Goal: Transaction & Acquisition: Subscribe to service/newsletter

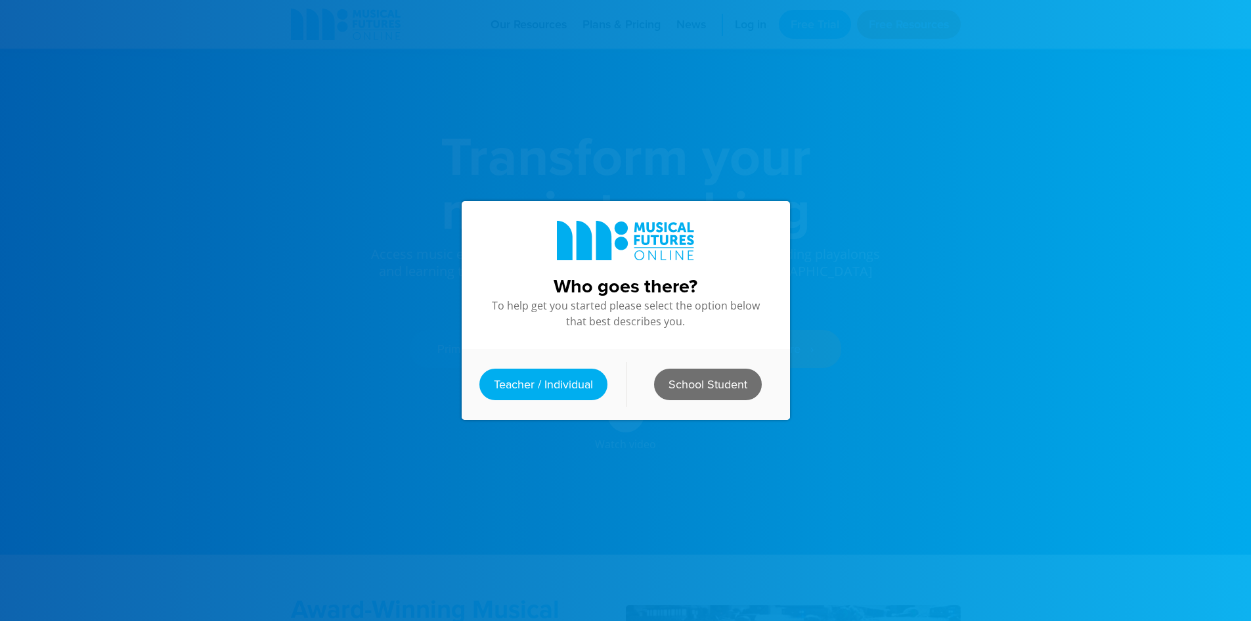
click at [682, 379] on link "School Student" at bounding box center [708, 385] width 108 height 32
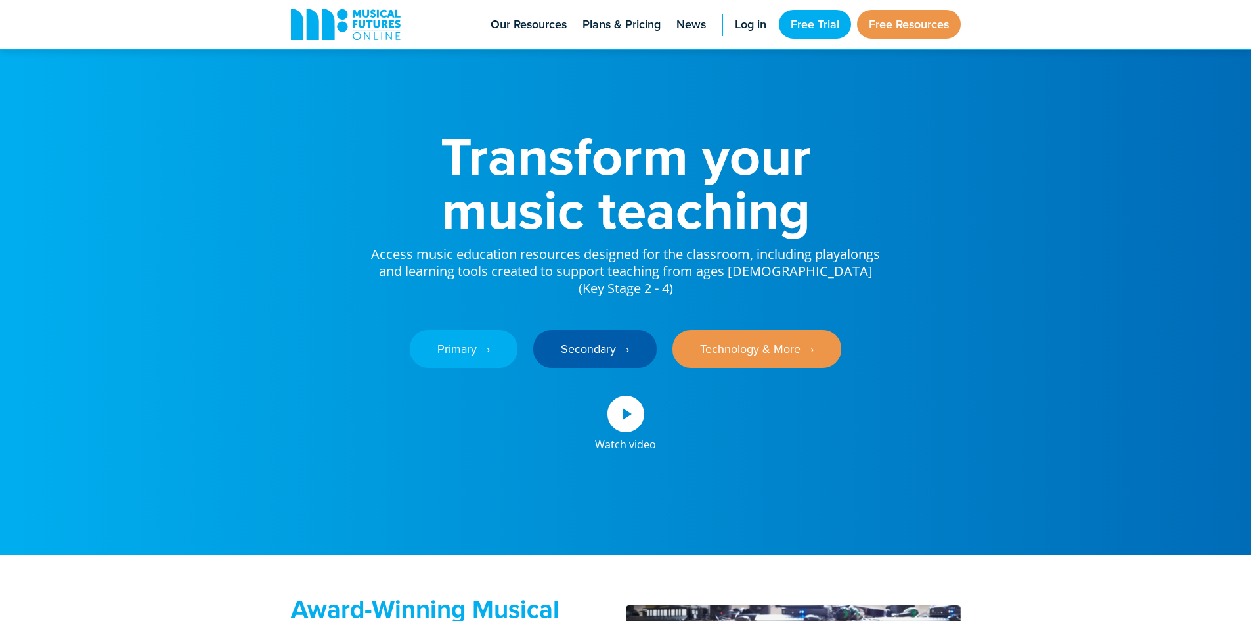
click at [813, 25] on link "Free Trial" at bounding box center [815, 24] width 72 height 29
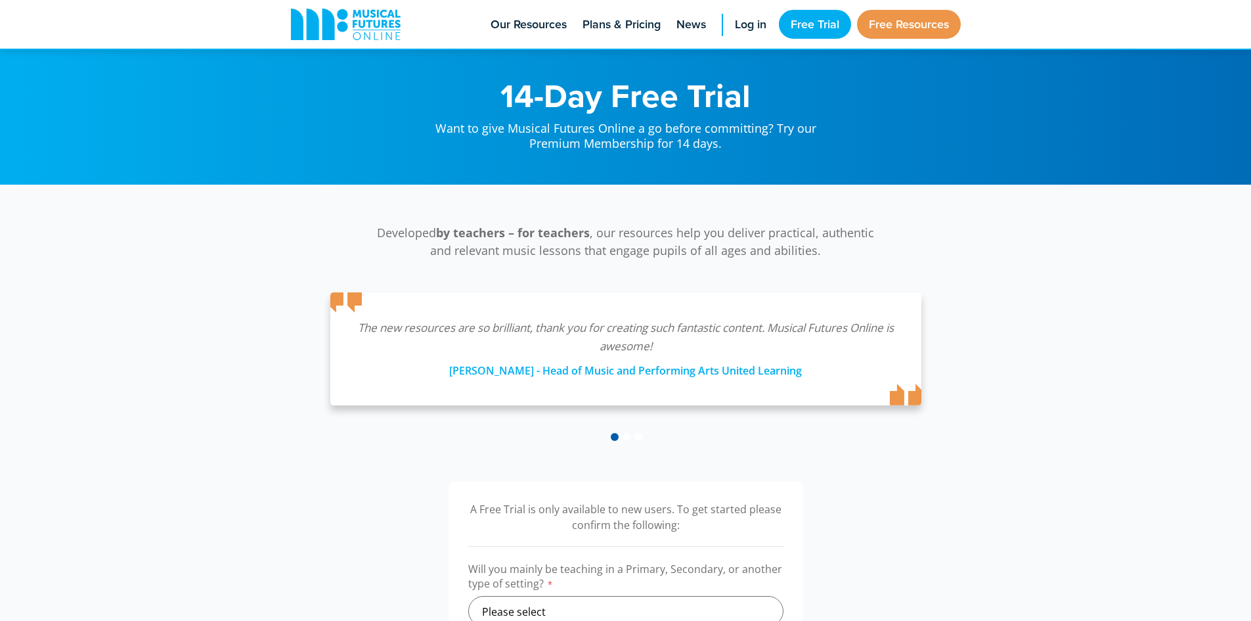
scroll to position [197, 0]
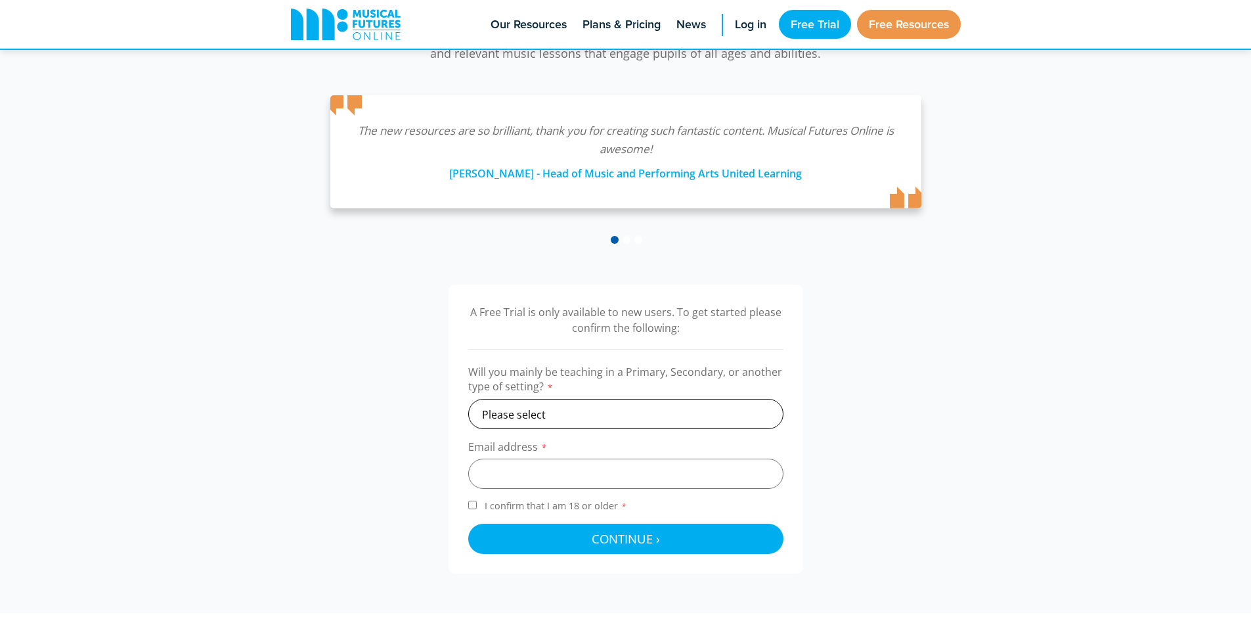
click at [548, 408] on select "Please select Primary Secondary Other" at bounding box center [625, 414] width 315 height 30
select select "secondary"
click at [468, 399] on select "Please select Primary Secondary Other" at bounding box center [625, 414] width 315 height 30
click at [510, 473] on input "email" at bounding box center [625, 474] width 315 height 30
click at [748, 29] on span "Log in" at bounding box center [751, 25] width 32 height 18
